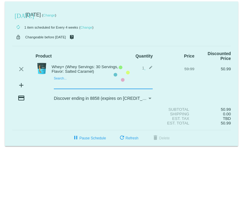
click at [60, 85] on mat-card "[DATE] [DATE] ( Change ) autorenew 1 item scheduled for Every 4 weeks ( Change …" at bounding box center [122, 74] width 234 height 145
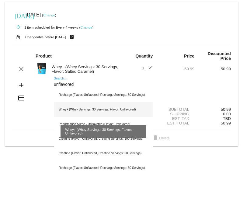
type input "unflavored"
click at [86, 113] on div "Whey+ (Whey Servings: 30 Servings, Flavor: Unflavored)" at bounding box center [103, 109] width 99 height 15
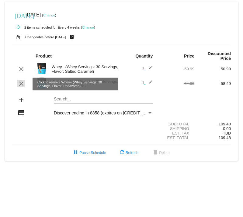
click at [21, 85] on mat-icon "clear" at bounding box center [21, 83] width 7 height 7
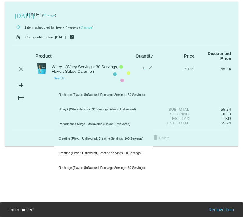
click at [65, 84] on mat-card "[DATE] [DATE] ( Change ) autorenew 1 item scheduled for Every 4 weeks ( Change …" at bounding box center [122, 74] width 234 height 145
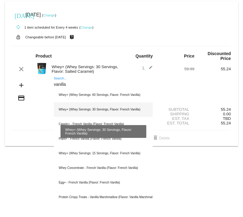
type input "vanilla"
click at [83, 118] on div "Casein+ - French Vanilla (Flavor: French Vanilla)" at bounding box center [103, 124] width 99 height 15
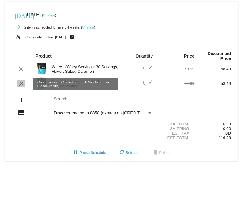
click at [23, 82] on mat-icon "clear" at bounding box center [21, 83] width 7 height 7
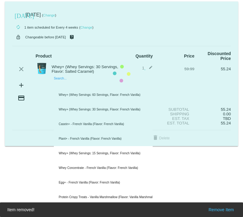
click at [70, 86] on mat-card "[DATE] [DATE] ( Change ) autorenew 1 item scheduled for Every 4 weeks ( Change …" at bounding box center [122, 74] width 234 height 145
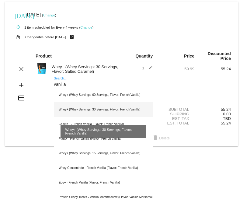
type input "vanilla"
click at [80, 106] on div "Whey+ (Whey Servings: 30 Servings, Flavor: French Vanilla)" at bounding box center [103, 109] width 99 height 15
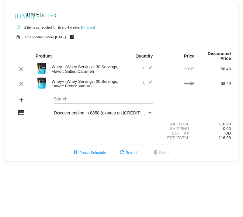
click at [150, 112] on div "Payment Method" at bounding box center [149, 113] width 5 height 5
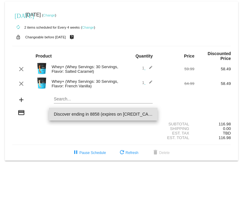
click at [128, 142] on div at bounding box center [121, 108] width 243 height 217
